Goal: Contribute content

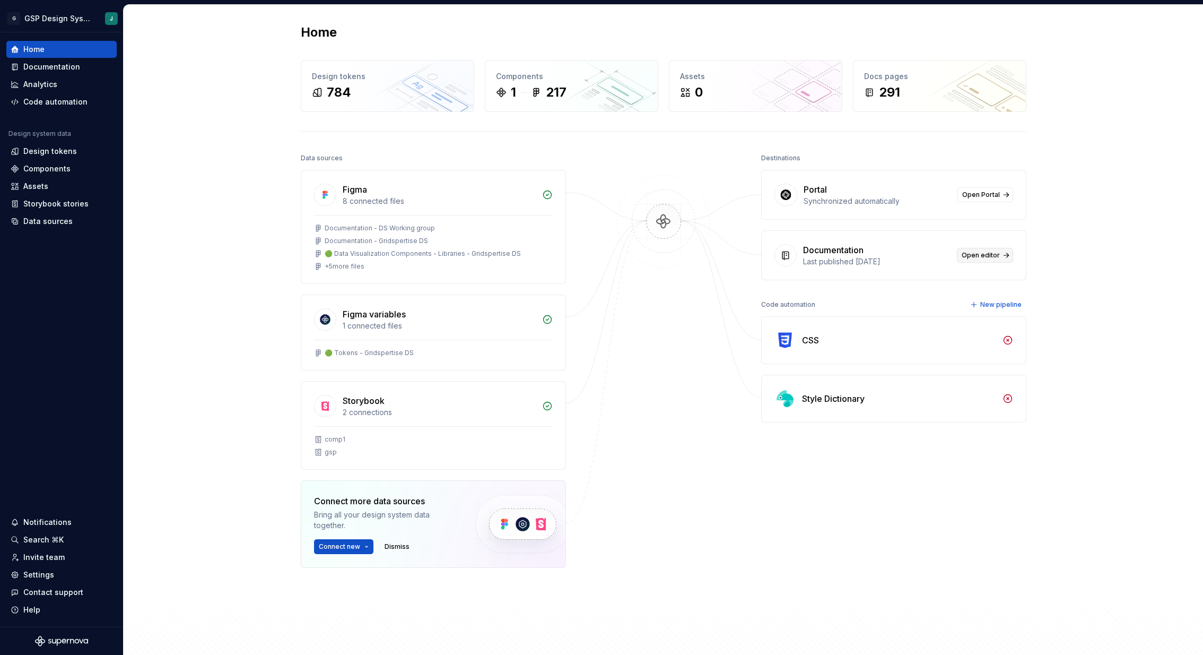
click at [979, 255] on span "Open editor" at bounding box center [981, 255] width 38 height 8
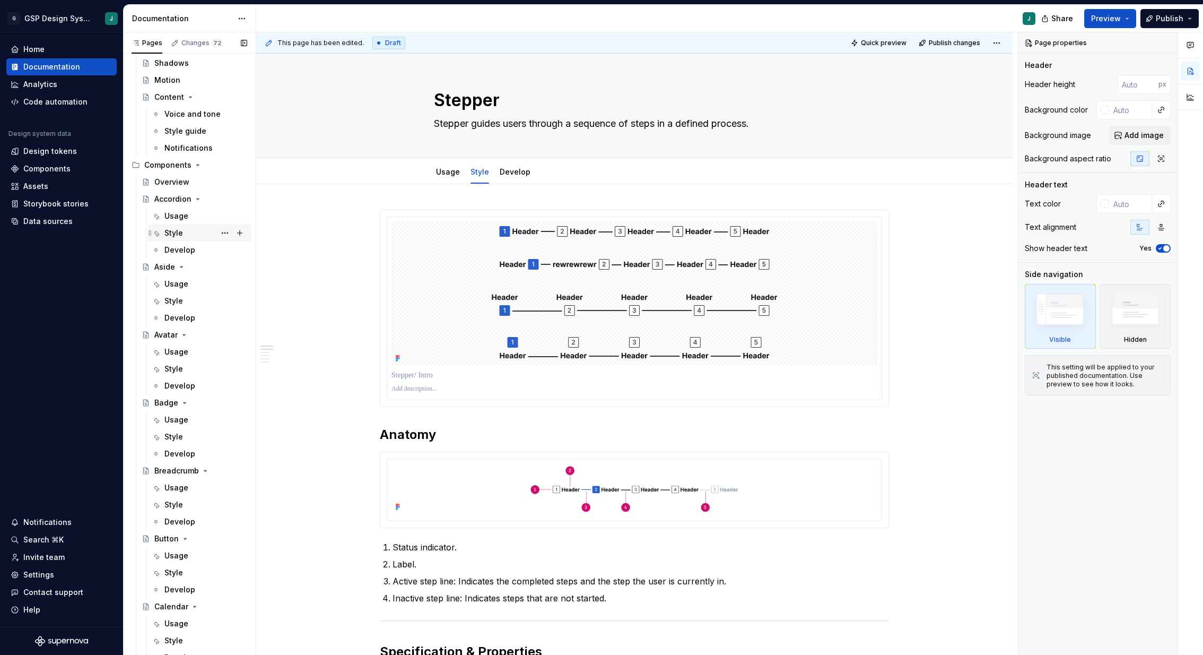
scroll to position [516, 0]
click at [179, 213] on div "Usage" at bounding box center [176, 215] width 24 height 11
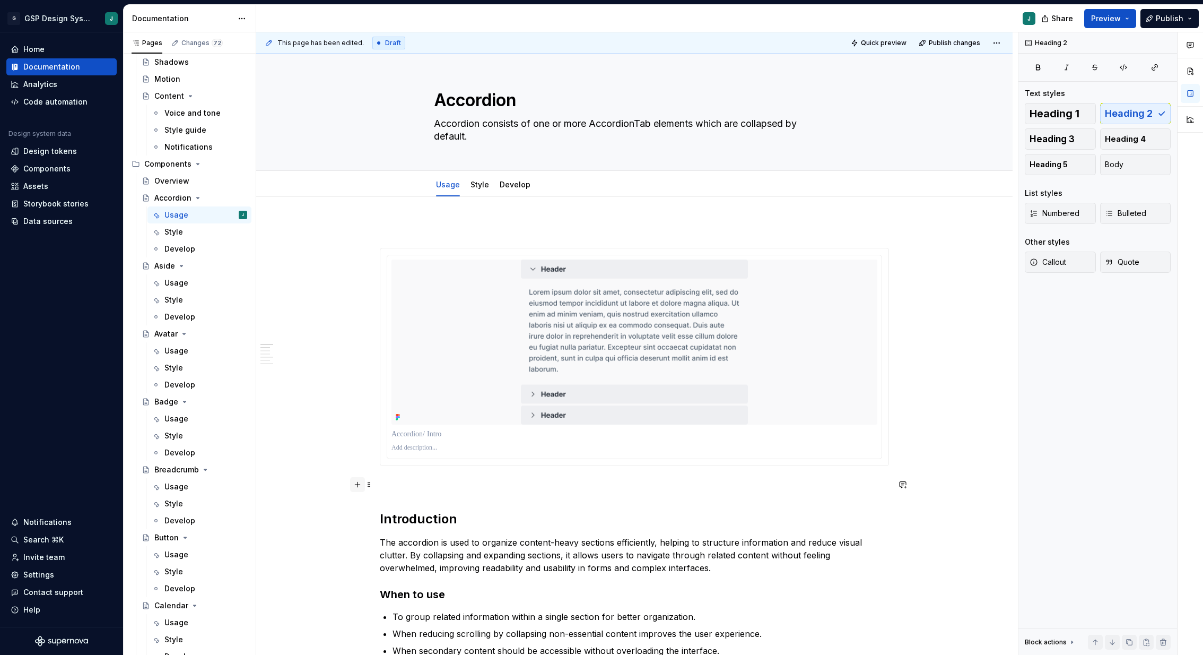
click at [359, 488] on button "button" at bounding box center [357, 484] width 15 height 15
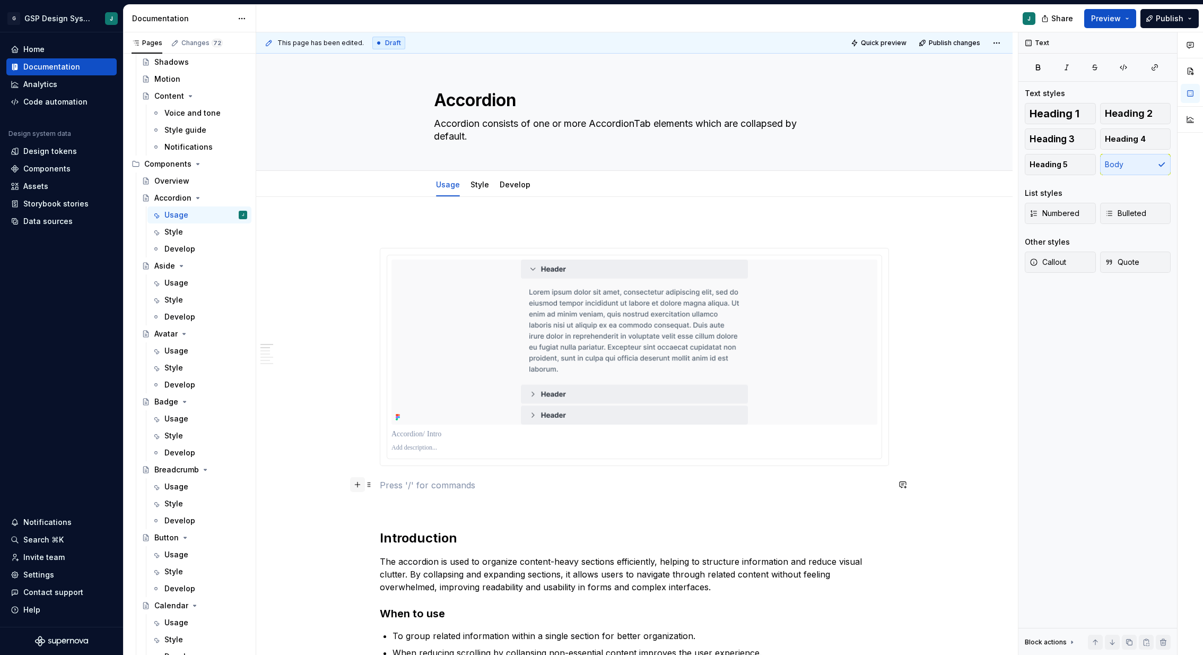
click at [358, 487] on button "button" at bounding box center [357, 484] width 15 height 15
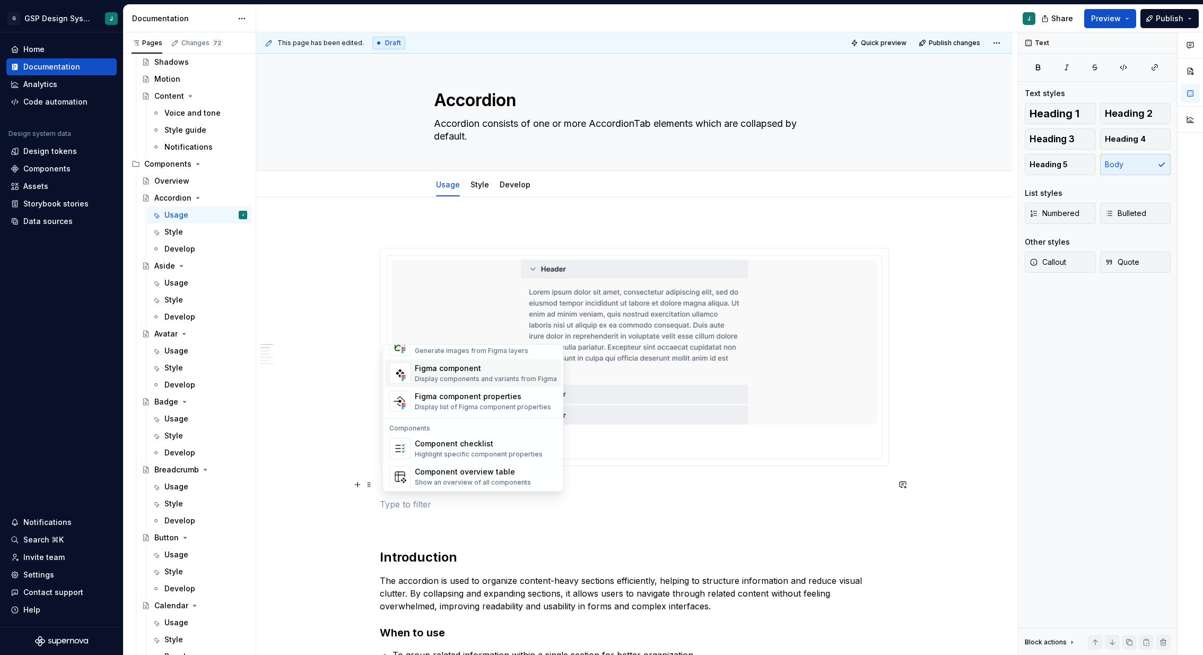
scroll to position [1055, 0]
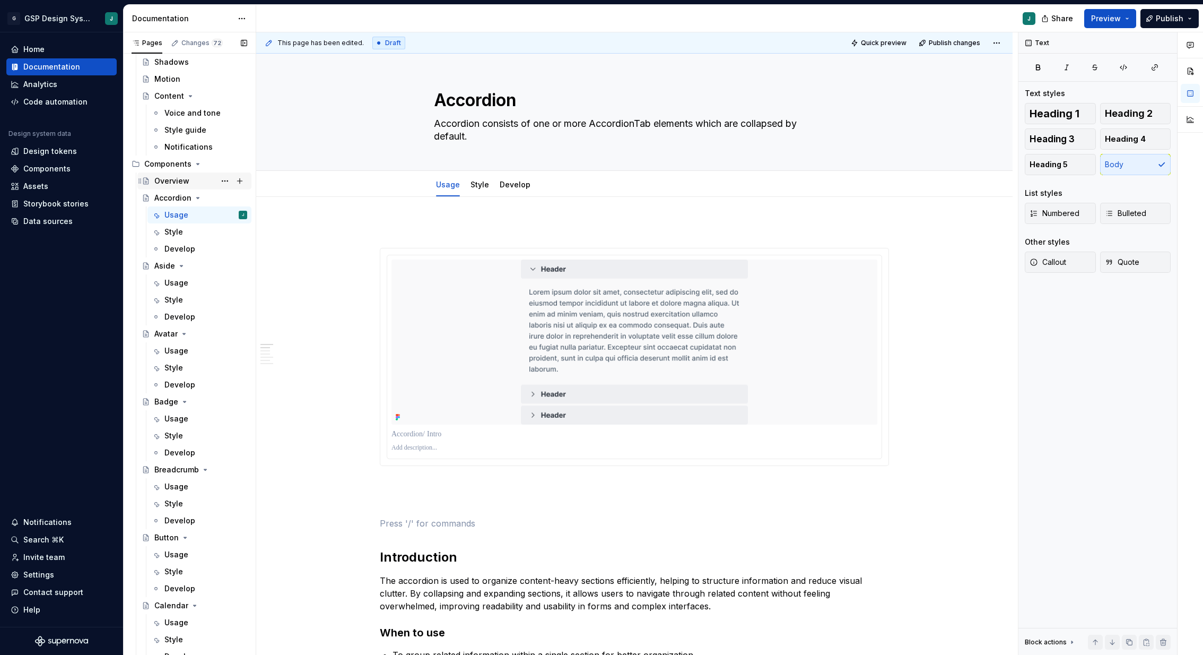
scroll to position [0, 0]
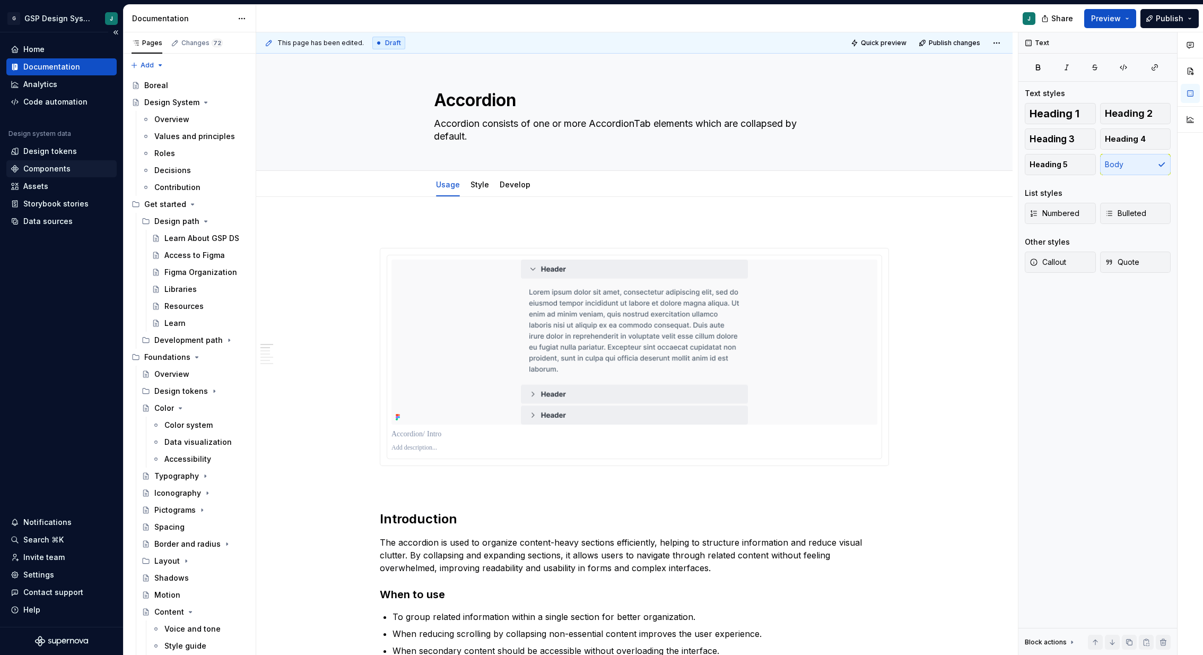
click at [45, 166] on div "Components" at bounding box center [46, 168] width 47 height 11
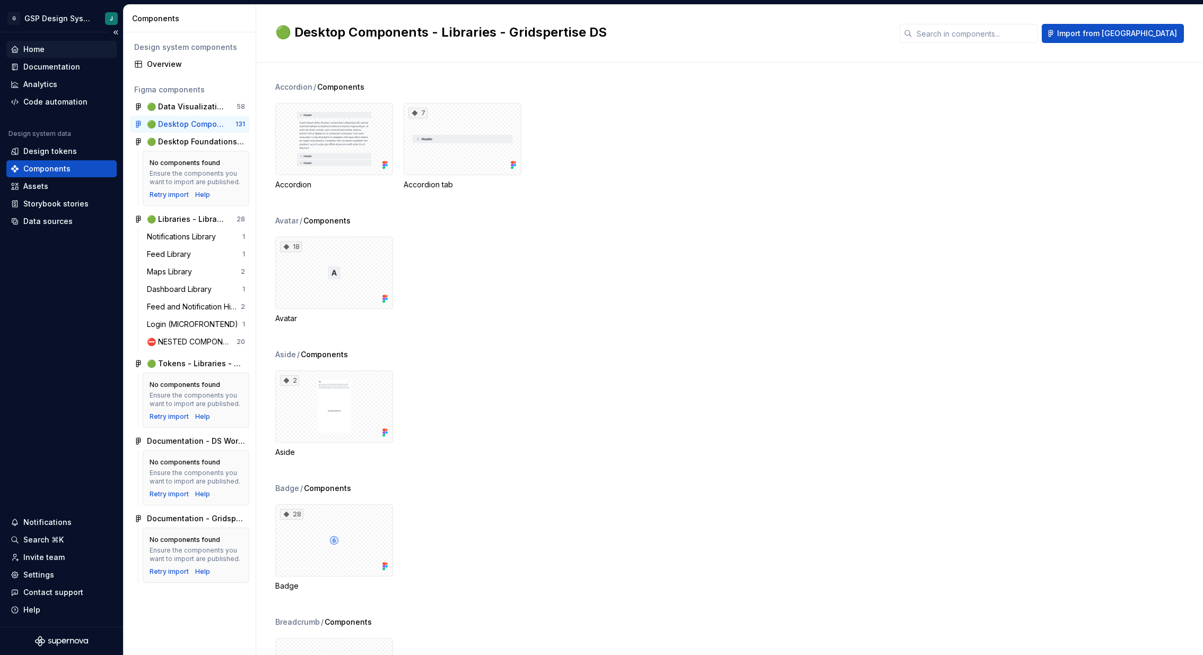
click at [42, 44] on div "Home" at bounding box center [33, 49] width 21 height 11
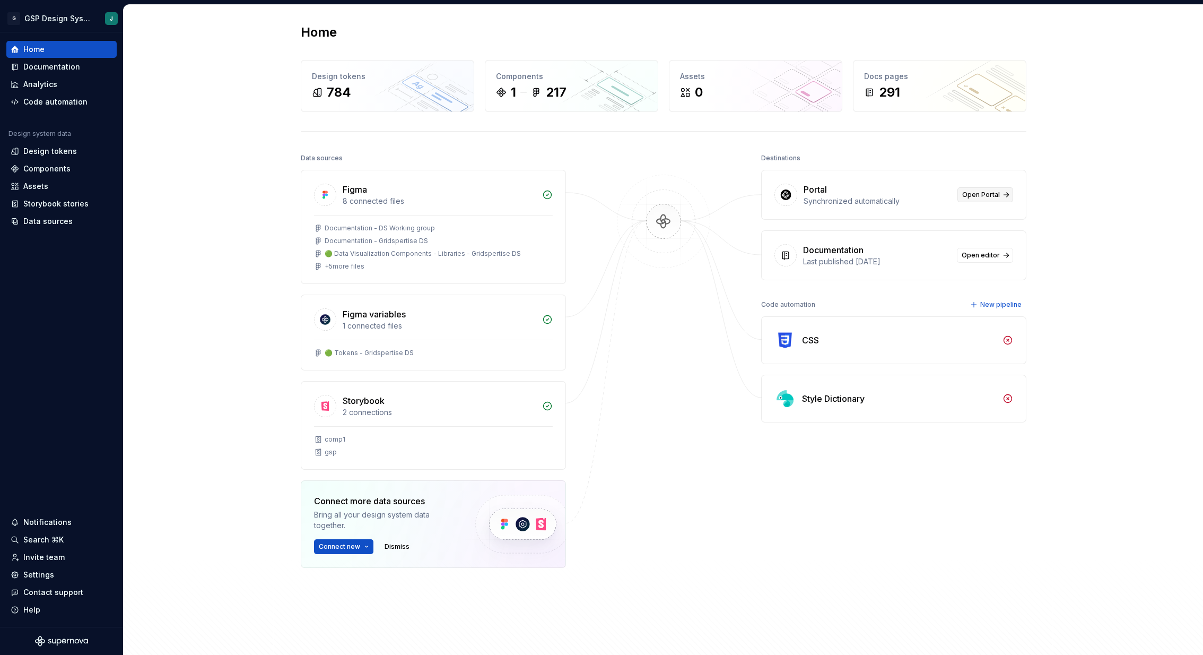
click at [993, 194] on span "Open Portal" at bounding box center [982, 194] width 38 height 8
click at [985, 253] on span "Open editor" at bounding box center [981, 255] width 38 height 8
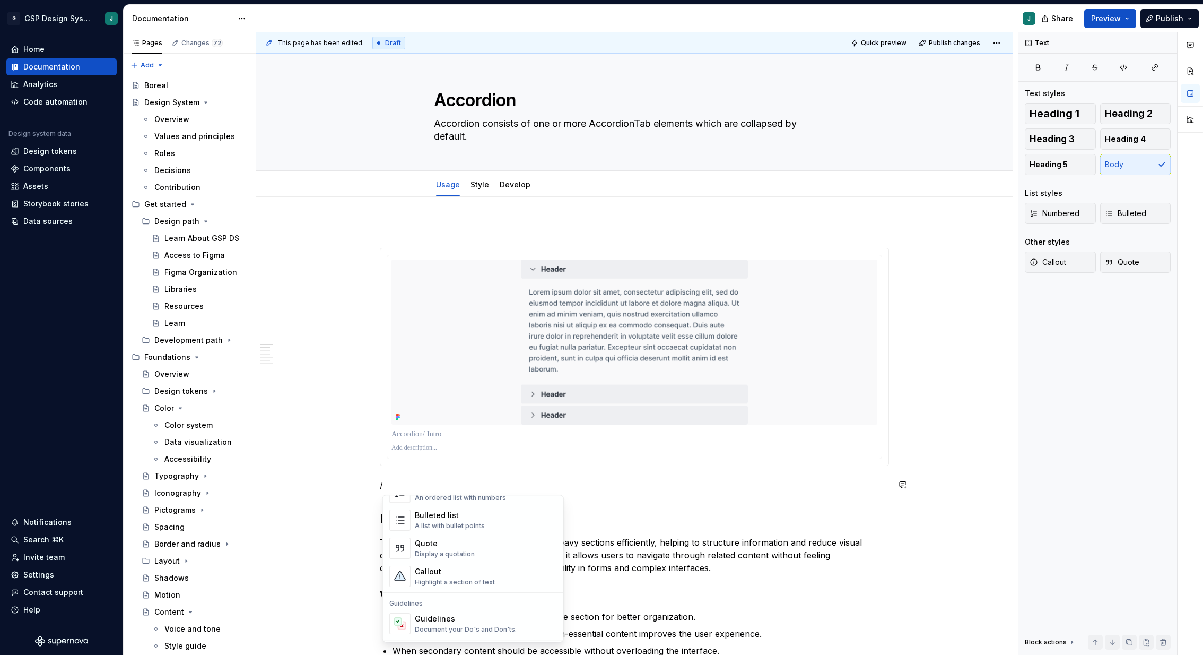
scroll to position [204, 0]
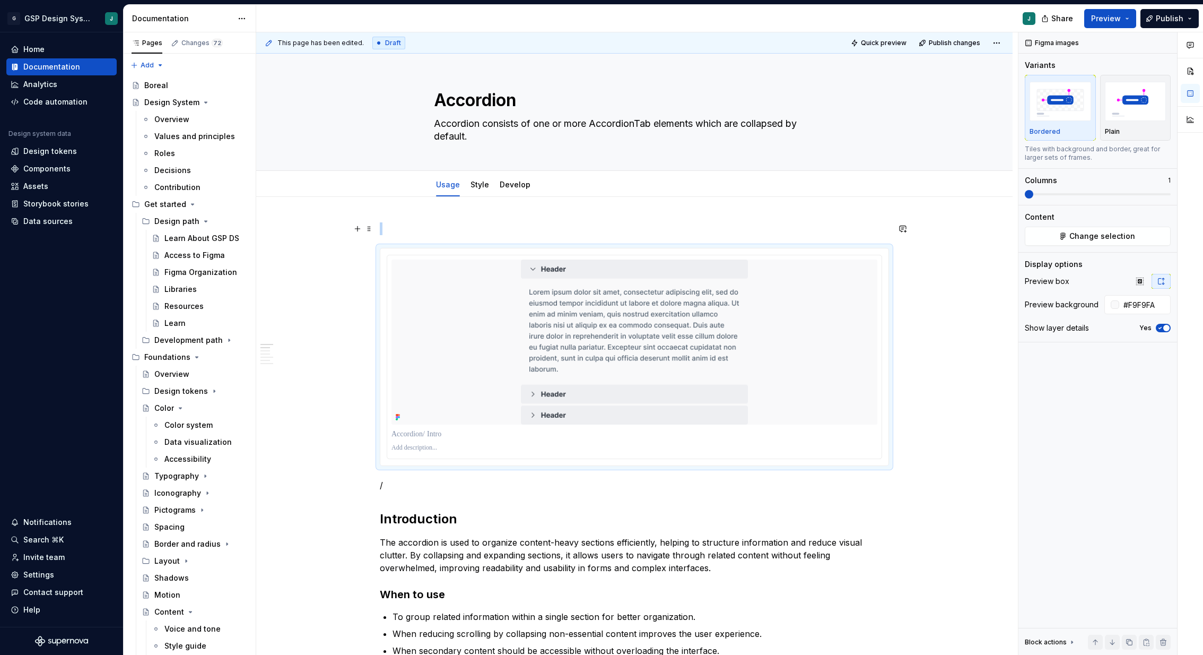
click at [578, 228] on p at bounding box center [634, 228] width 509 height 13
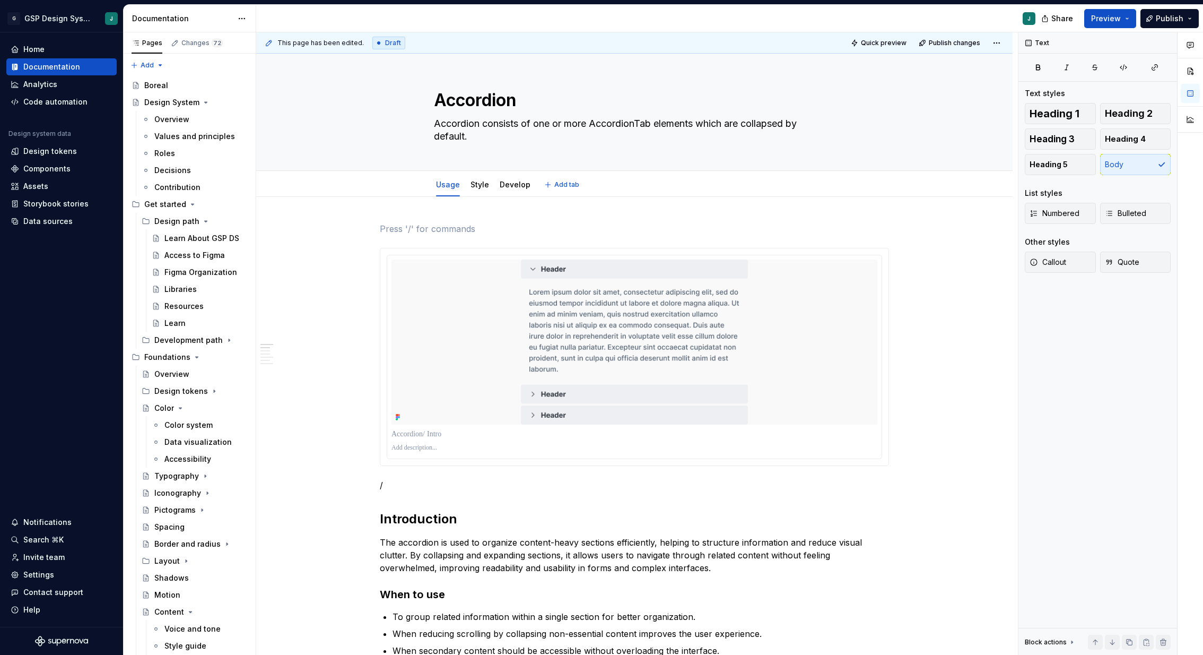
type textarea "*"
click at [402, 486] on p "/" at bounding box center [634, 485] width 509 height 13
type textarea "*"
